Goal: Information Seeking & Learning: Learn about a topic

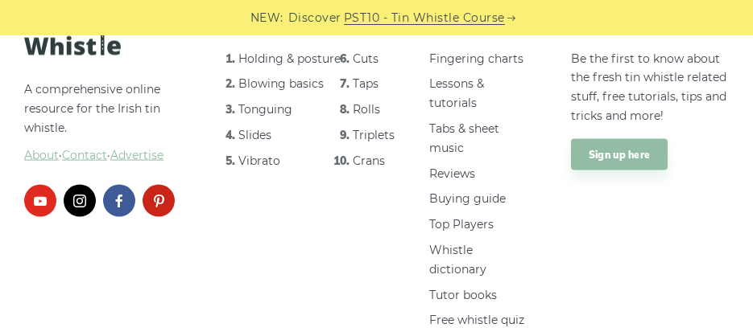
scroll to position [8375, 0]
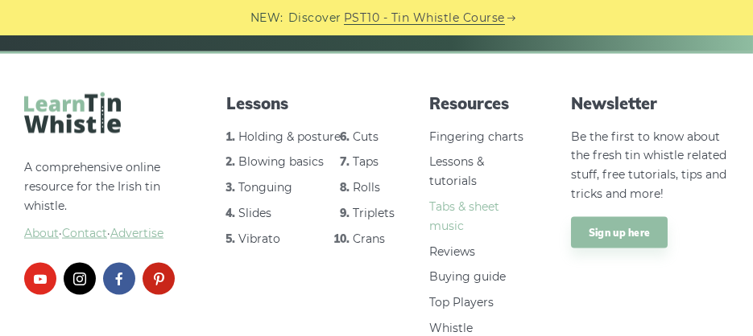
click at [442, 233] on link "Tabs & sheet music" at bounding box center [464, 217] width 70 height 34
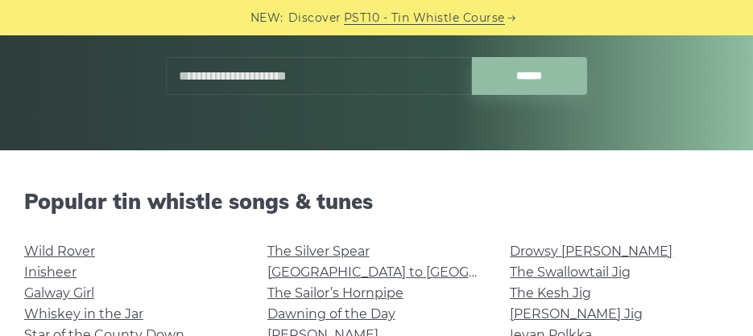
scroll to position [536, 0]
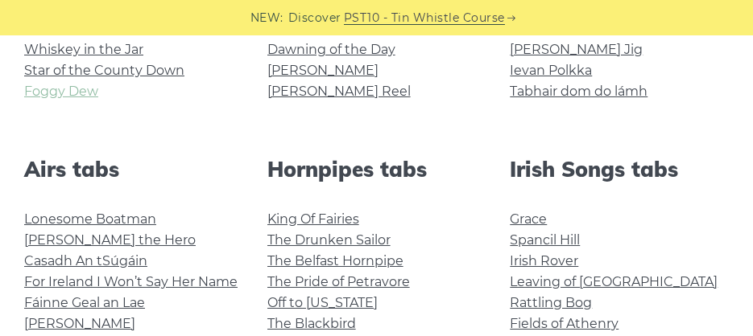
click at [80, 99] on link "Foggy Dew" at bounding box center [61, 91] width 74 height 15
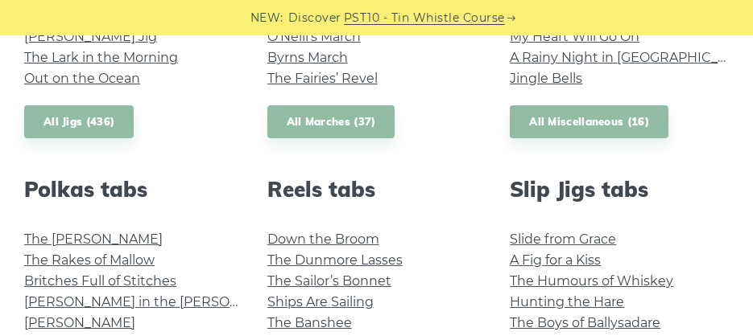
scroll to position [1073, 0]
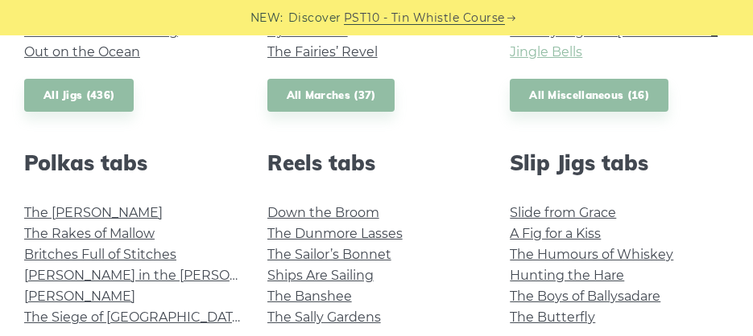
click at [565, 60] on link "Jingle Bells" at bounding box center [546, 51] width 72 height 15
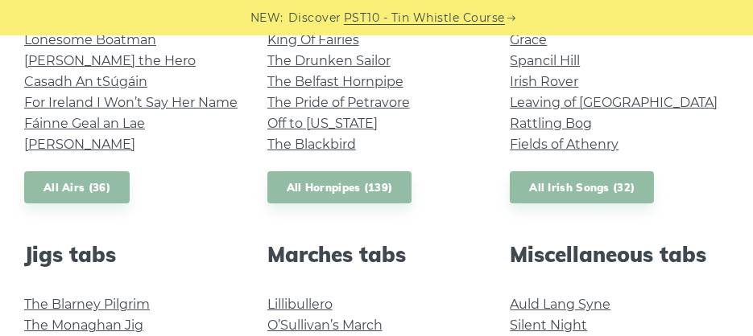
scroll to position [536, 0]
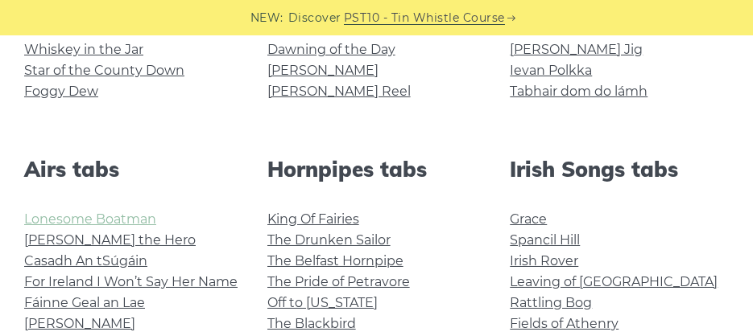
click at [144, 227] on link "Lonesome Boatman" at bounding box center [90, 219] width 132 height 15
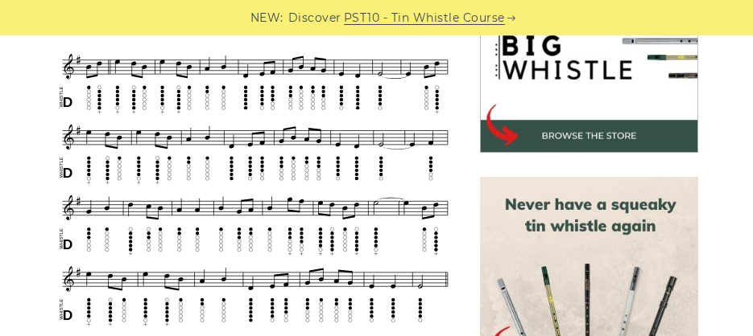
scroll to position [536, 0]
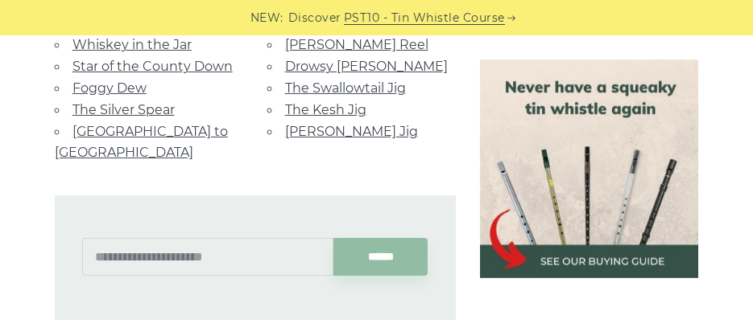
scroll to position [1131, 0]
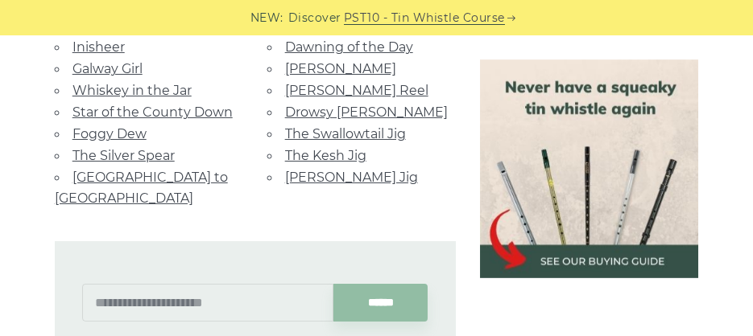
click at [360, 33] on link "The Sailor’s Hornpipe" at bounding box center [353, 25] width 136 height 15
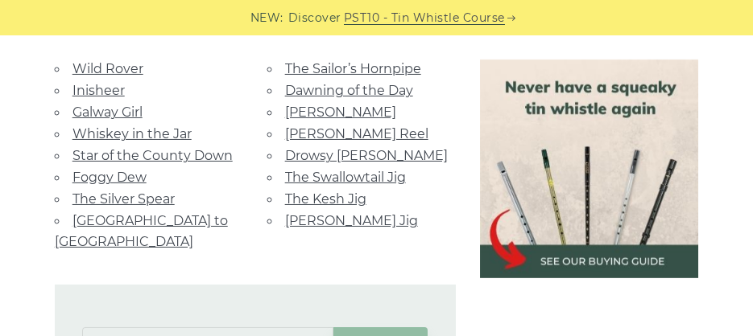
scroll to position [863, 0]
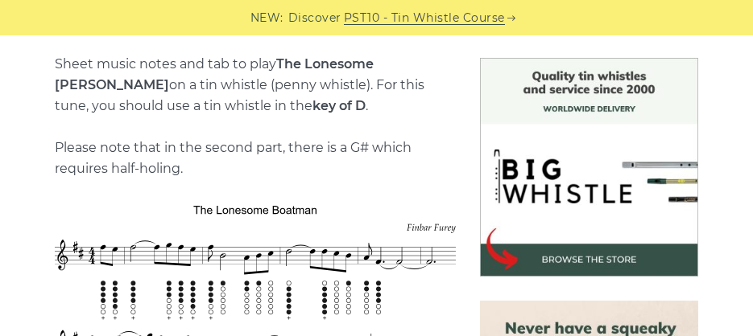
scroll to position [536, 0]
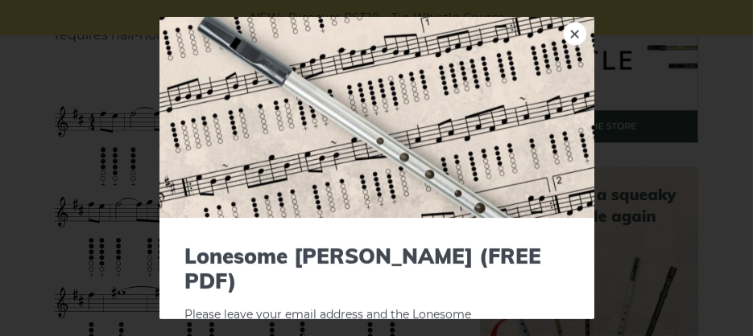
click at [565, 30] on link "×" at bounding box center [575, 34] width 24 height 24
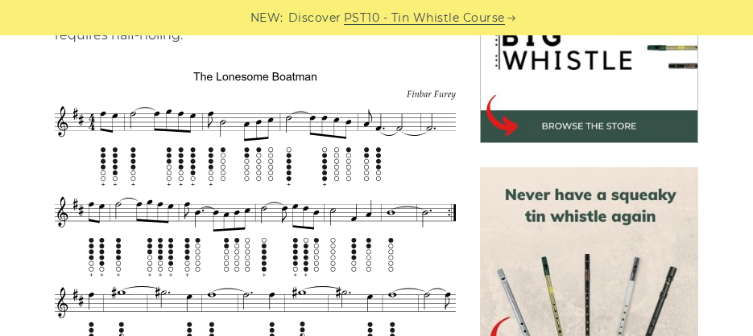
drag, startPoint x: 184, startPoint y: 100, endPoint x: 200, endPoint y: 106, distance: 17.3
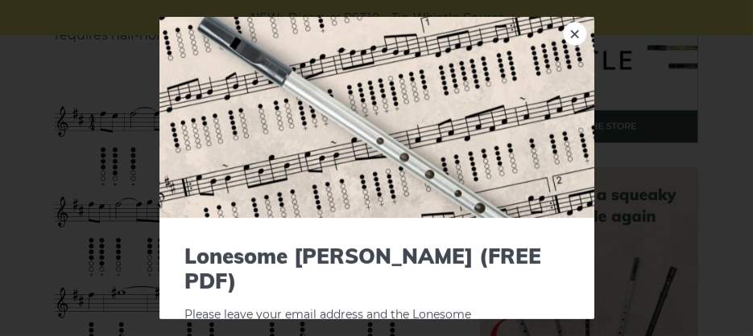
drag, startPoint x: 192, startPoint y: 104, endPoint x: 325, endPoint y: 96, distance: 133.1
click at [563, 32] on link "×" at bounding box center [575, 34] width 24 height 24
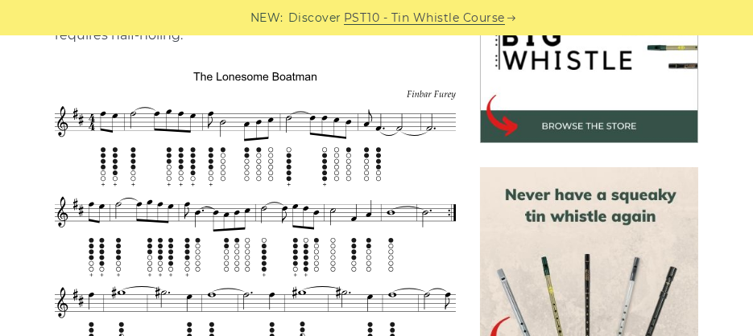
drag, startPoint x: 188, startPoint y: 99, endPoint x: 348, endPoint y: 106, distance: 160.3
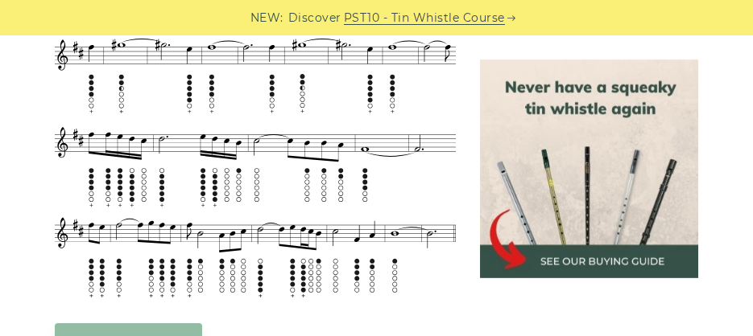
scroll to position [805, 0]
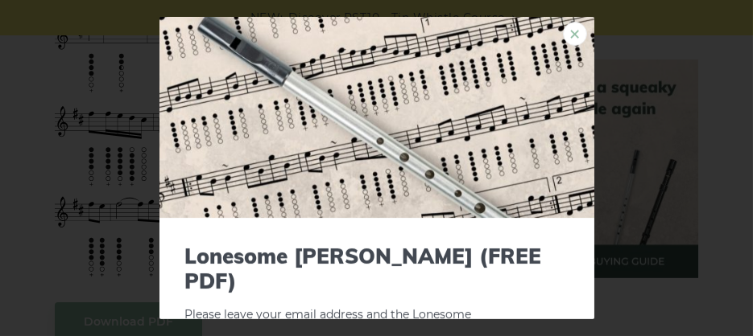
click at [563, 35] on link "×" at bounding box center [575, 34] width 24 height 24
drag, startPoint x: 229, startPoint y: 146, endPoint x: 561, endPoint y: 30, distance: 351.6
click at [563, 30] on link "×" at bounding box center [575, 34] width 24 height 24
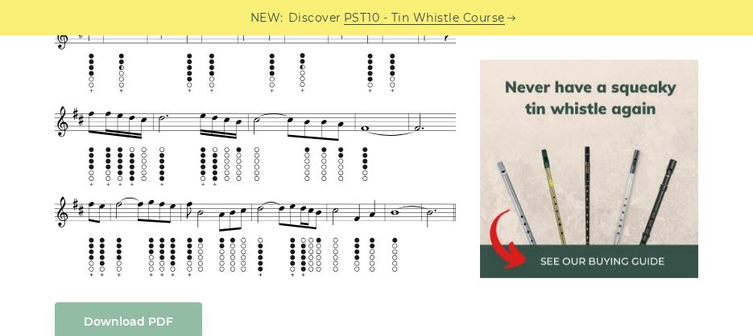
click at [40, 93] on div "Sheet music notes and tab to play The Lonesome Boatman on a tin whistle (penny …" at bounding box center [376, 306] width 728 height 1302
